Goal: Task Accomplishment & Management: Manage account settings

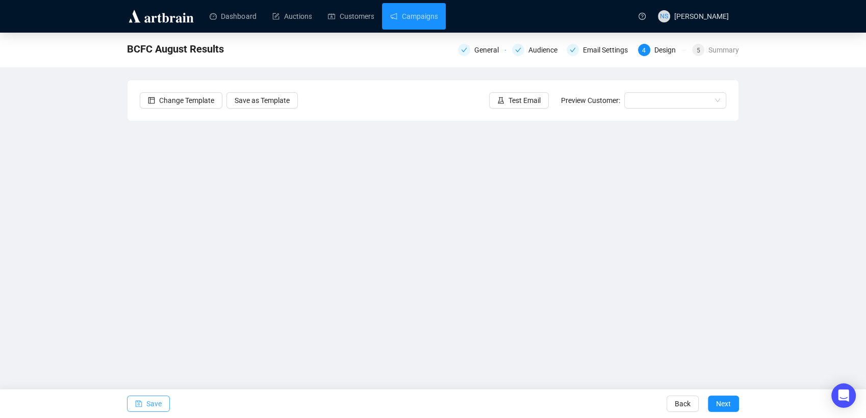
click at [155, 403] on span "Save" at bounding box center [153, 404] width 15 height 29
drag, startPoint x: 182, startPoint y: 362, endPoint x: 110, endPoint y: 209, distance: 168.9
click at [110, 209] on div "BCFC August Results General Audience Email Settings 4 Design 5 Summary Change T…" at bounding box center [433, 207] width 866 height 348
click at [159, 405] on span "Save" at bounding box center [153, 404] width 15 height 29
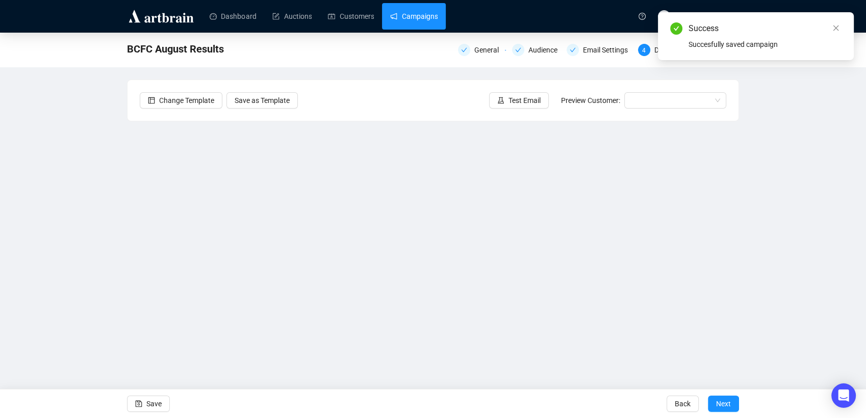
click at [407, 11] on link "Campaigns" at bounding box center [413, 16] width 47 height 27
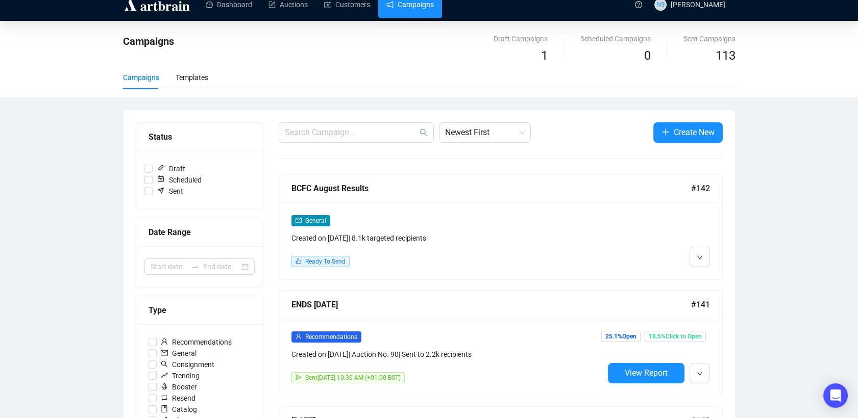
scroll to position [11, 0]
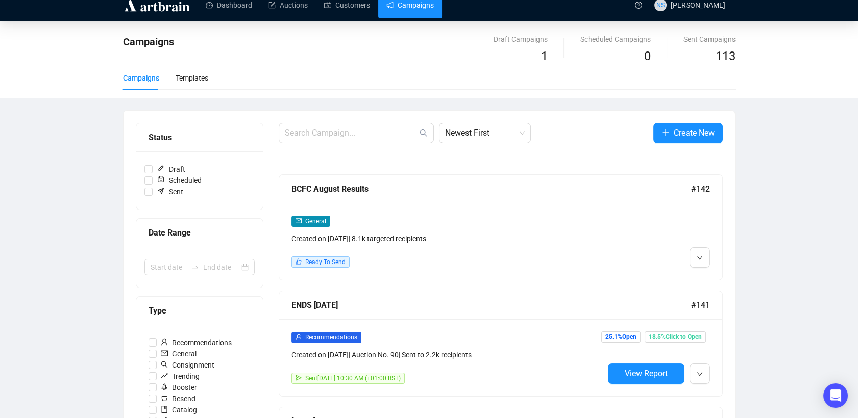
click at [543, 67] on div "Campaigns Templates" at bounding box center [429, 77] width 612 height 23
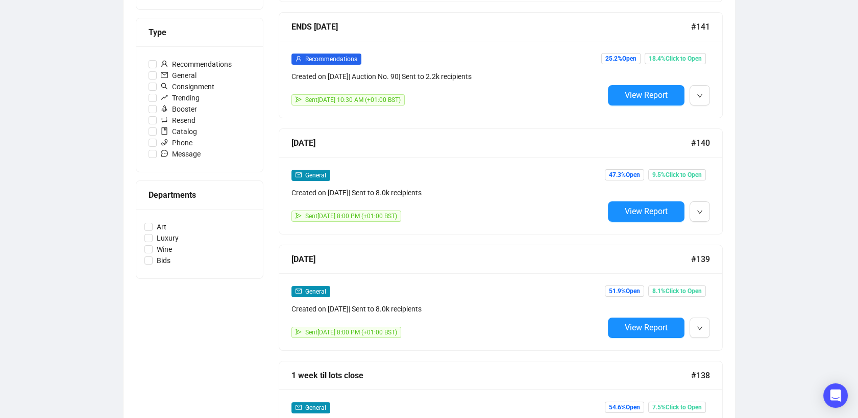
scroll to position [0, 0]
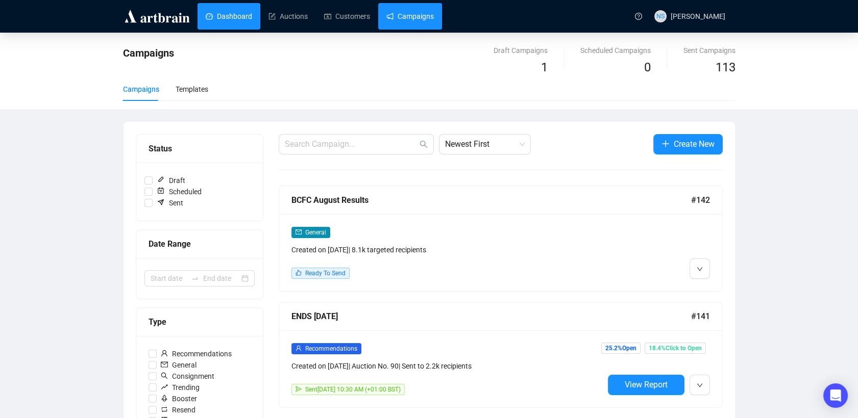
click at [219, 14] on link "Dashboard" at bounding box center [229, 16] width 46 height 27
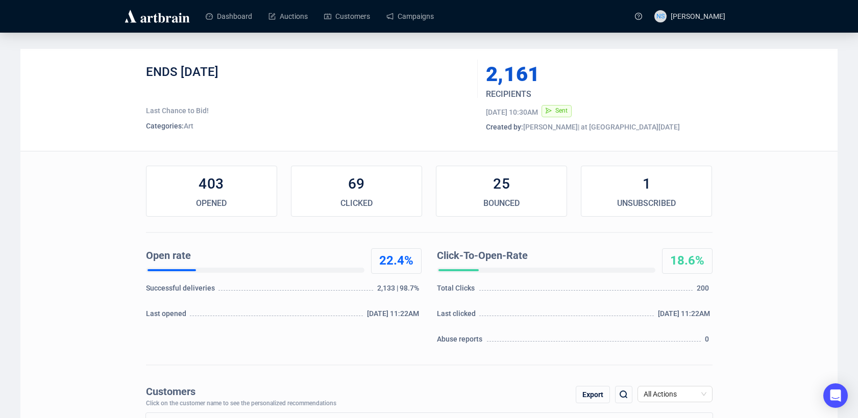
scroll to position [810, 0]
